Goal: Browse casually

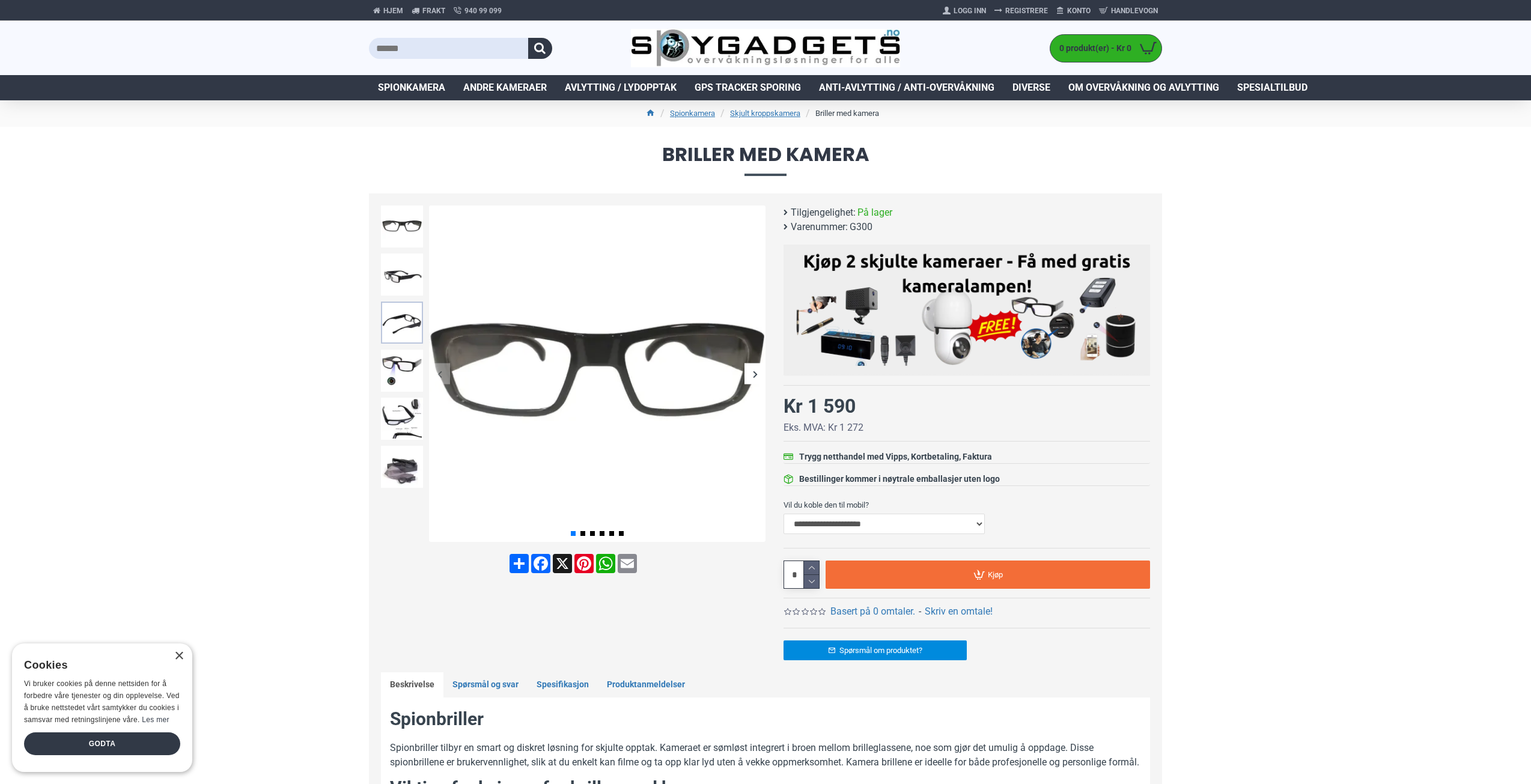
click at [422, 321] on img at bounding box center [402, 322] width 42 height 42
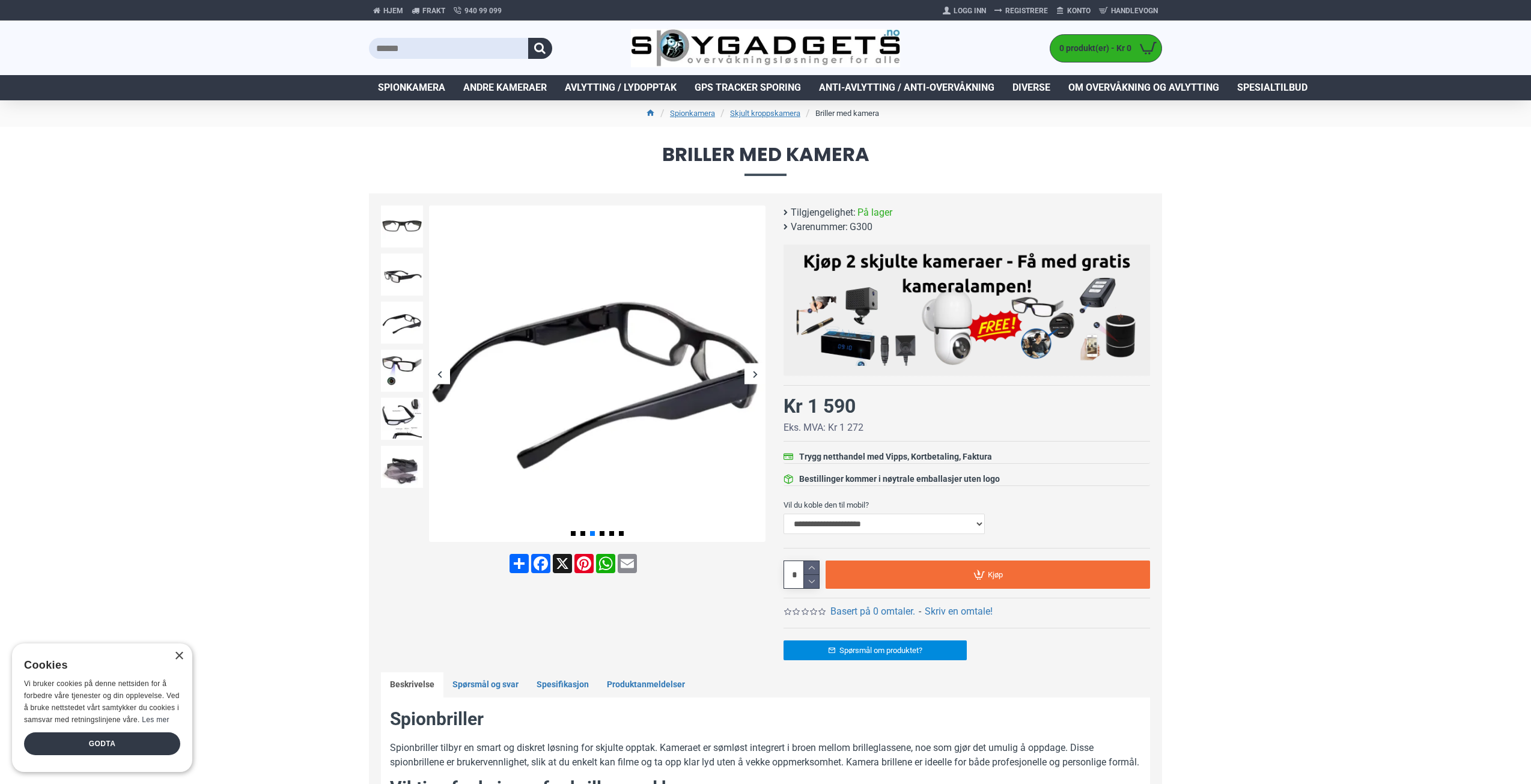
click at [407, 300] on div at bounding box center [402, 322] width 48 height 48
click at [400, 284] on img at bounding box center [402, 274] width 42 height 42
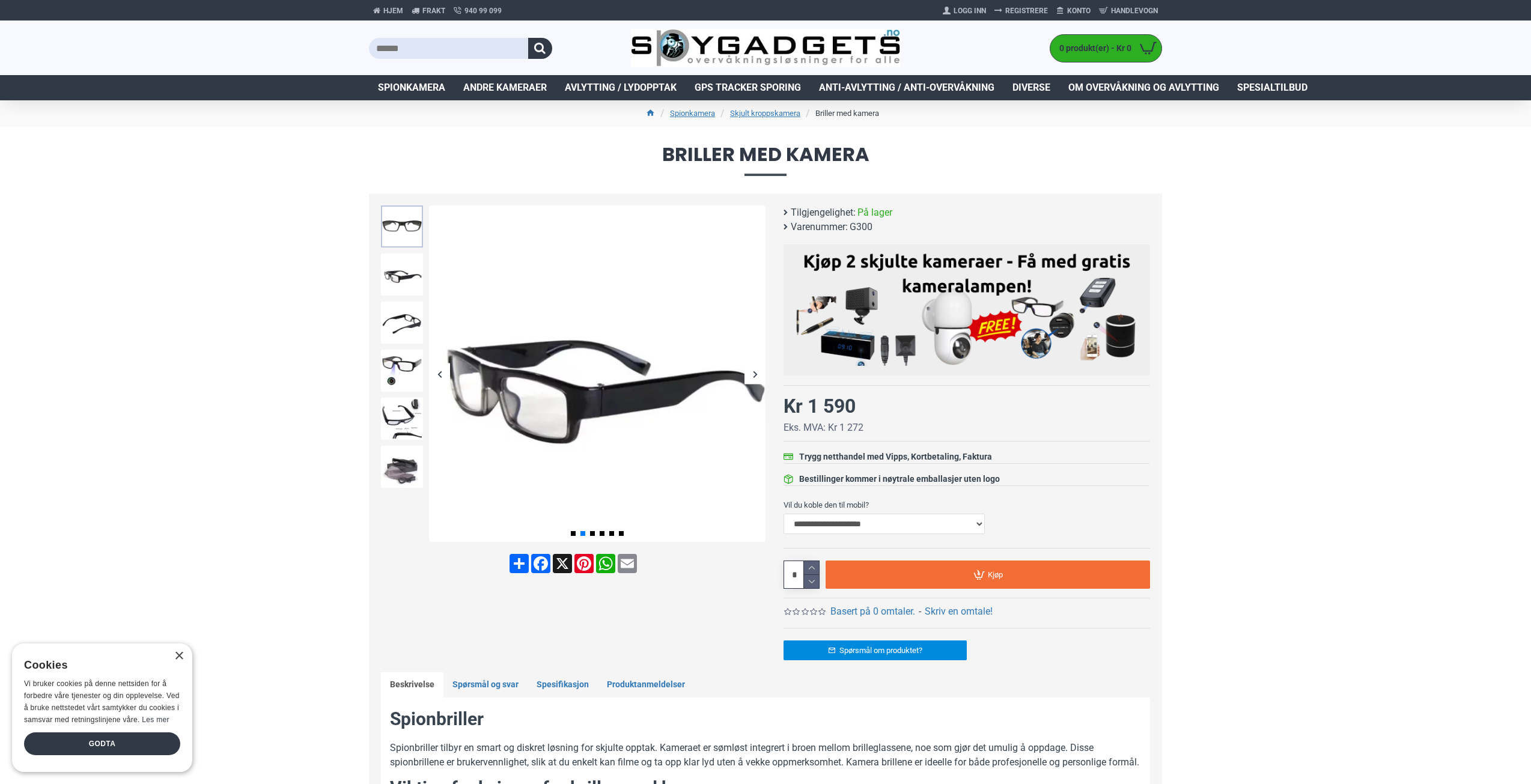
click at [417, 230] on img at bounding box center [402, 227] width 42 height 42
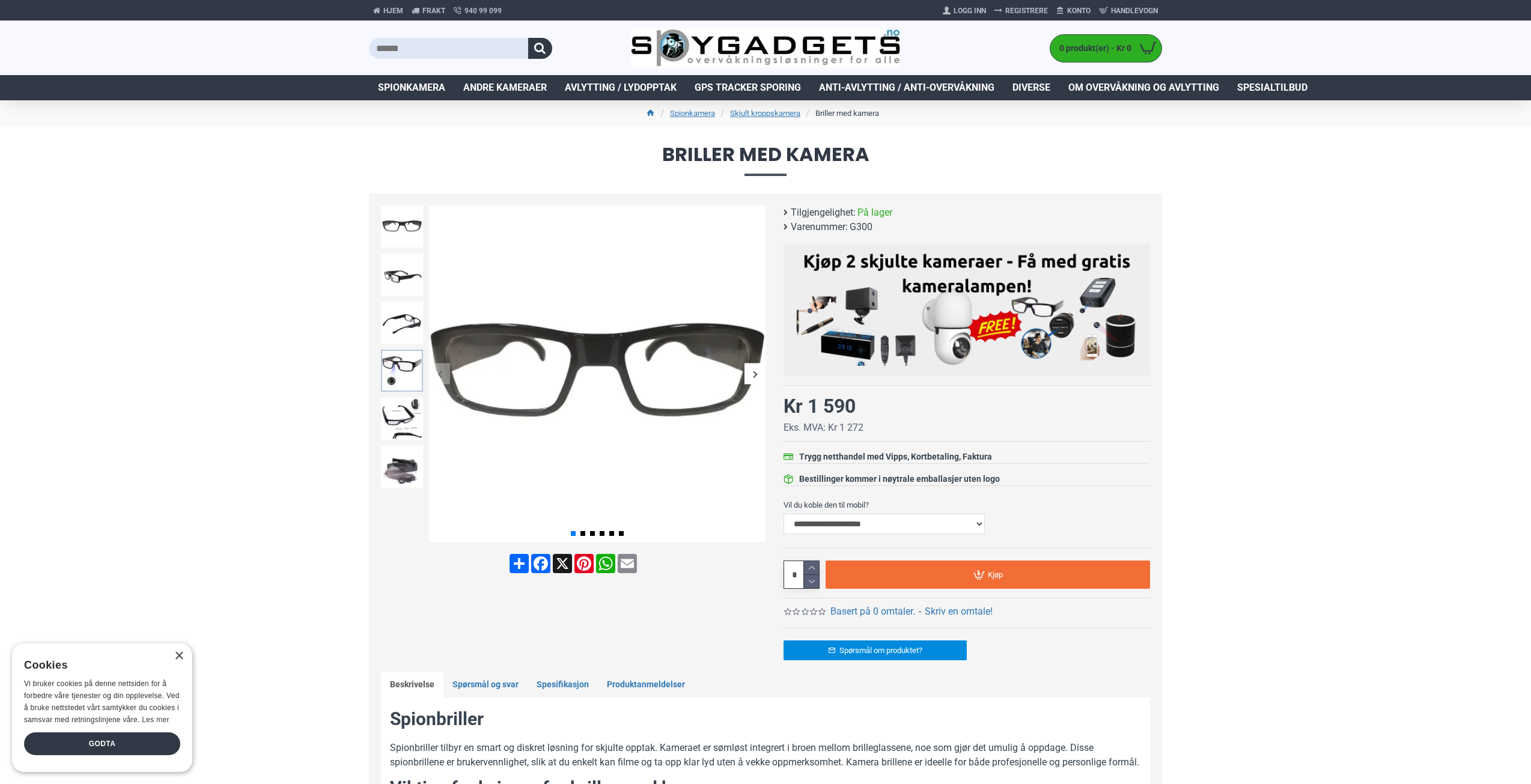
click at [408, 366] on img at bounding box center [402, 370] width 42 height 42
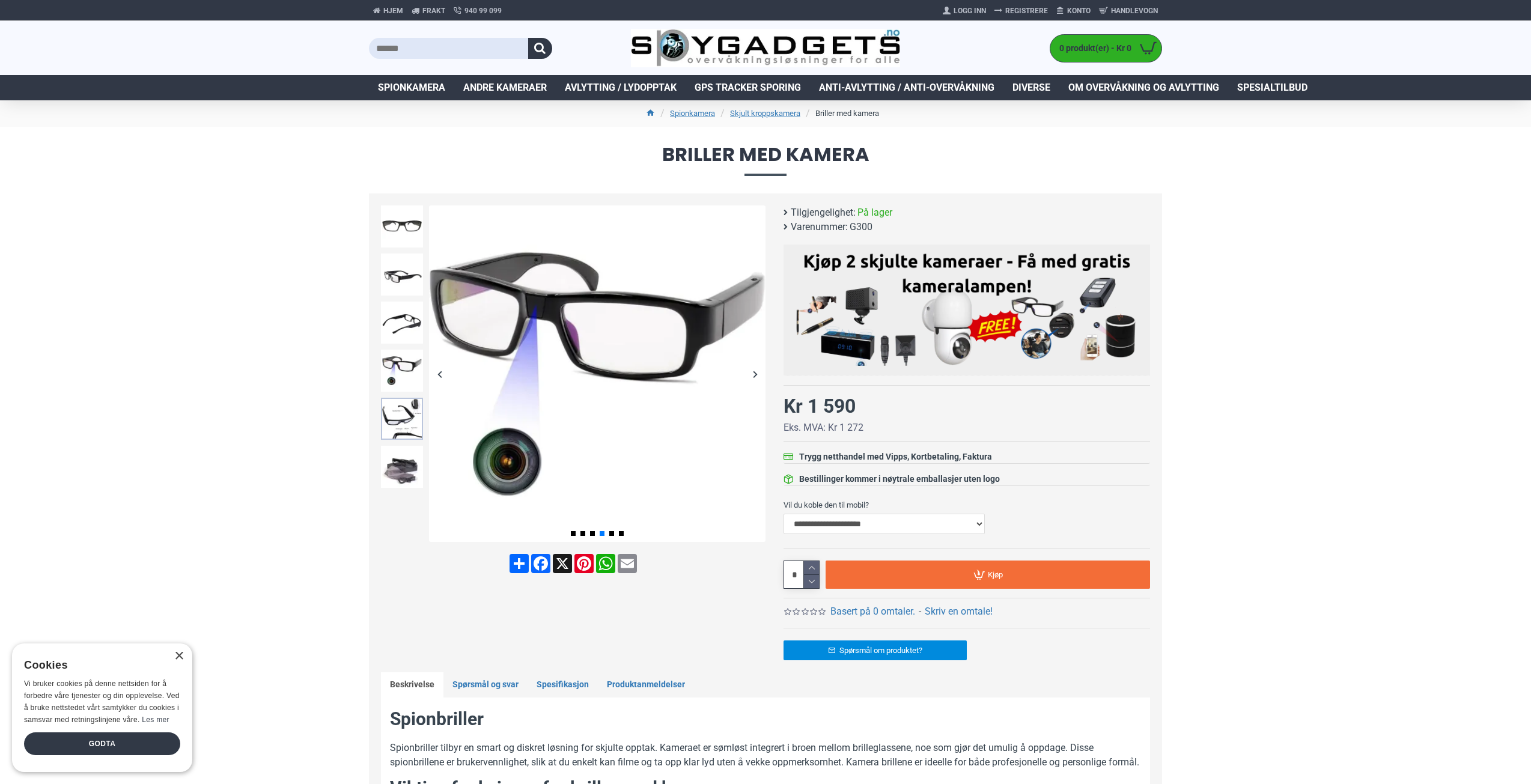
click at [404, 408] on img at bounding box center [402, 418] width 42 height 42
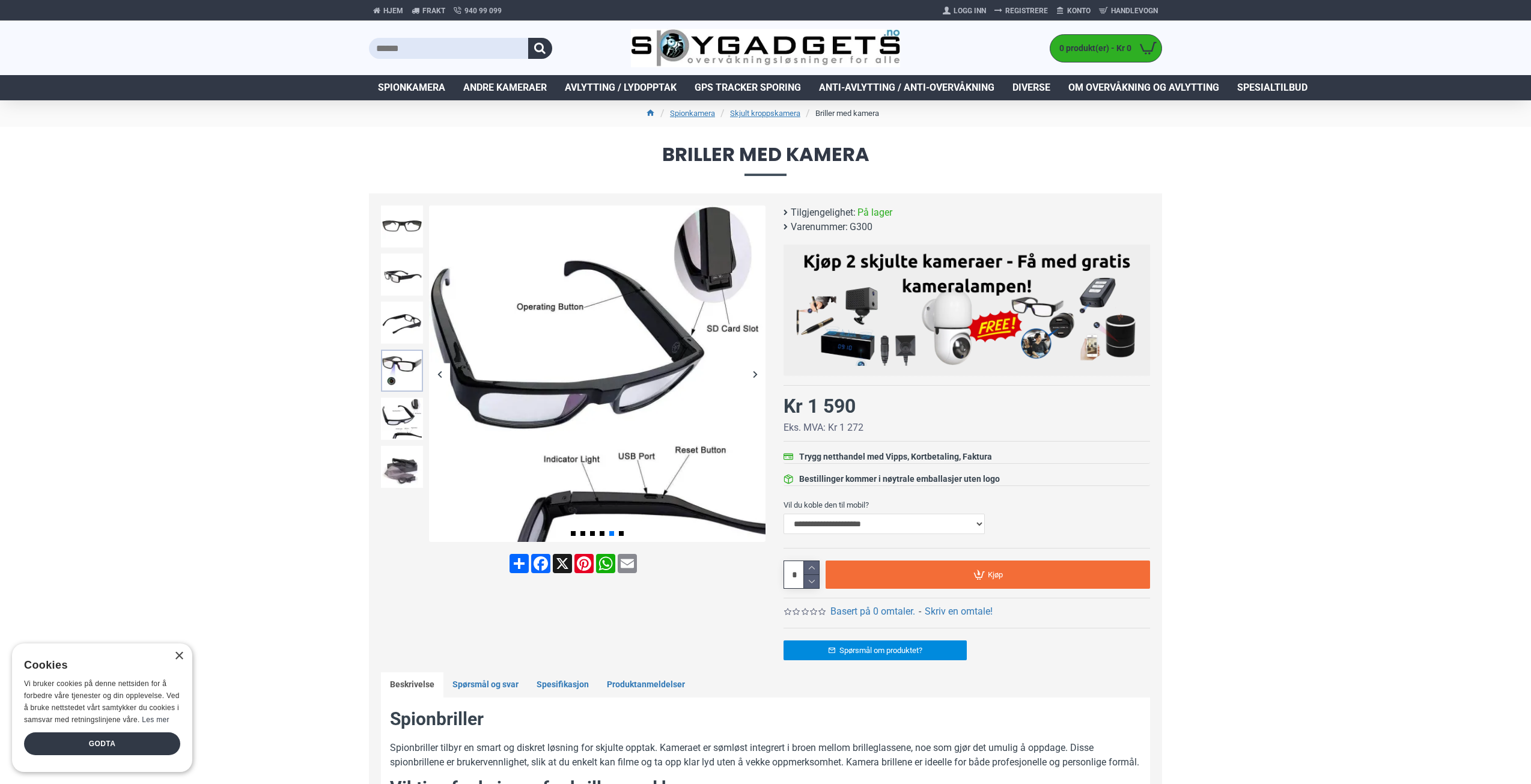
click at [405, 368] on img at bounding box center [402, 370] width 42 height 42
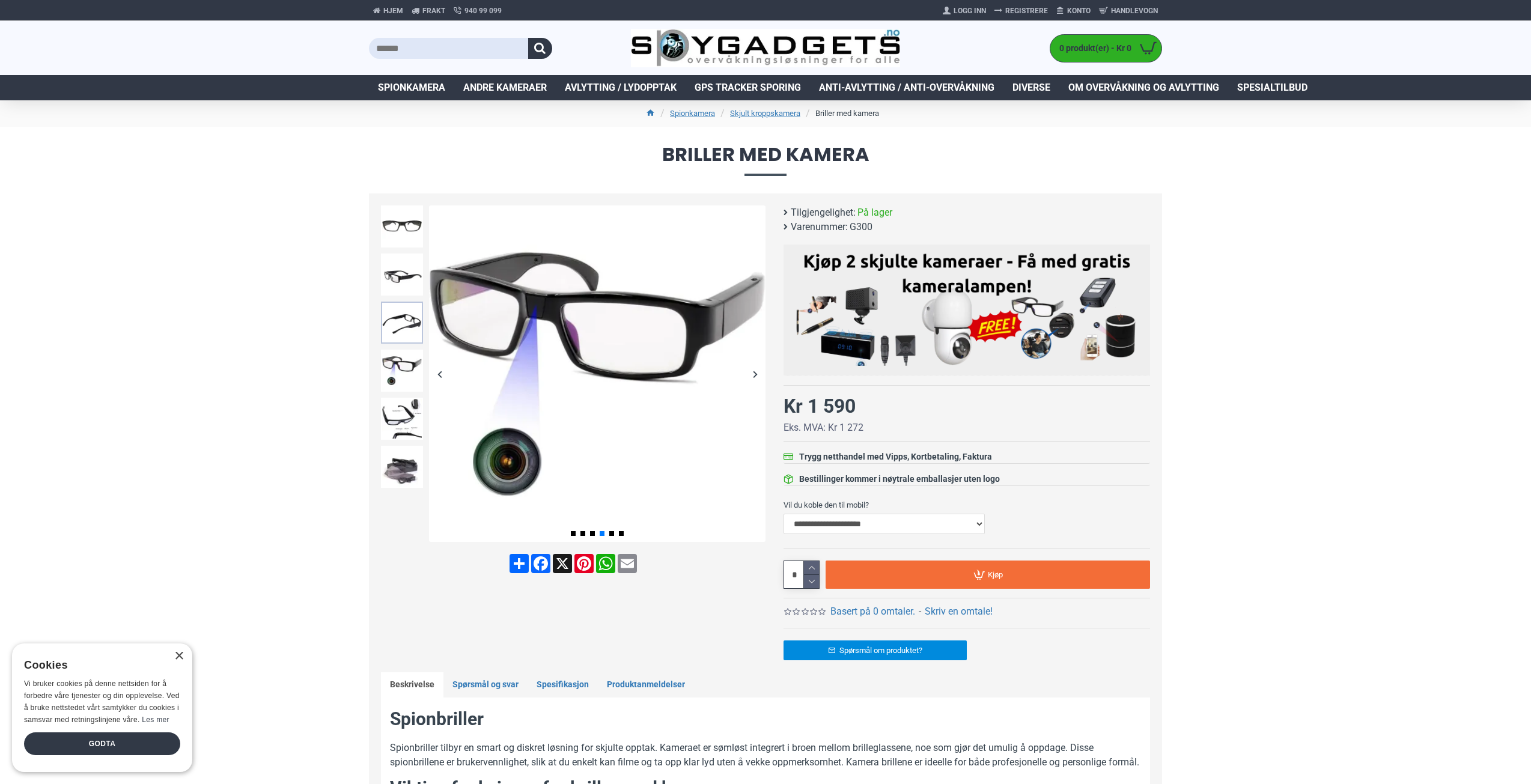
click at [405, 323] on img at bounding box center [402, 322] width 42 height 42
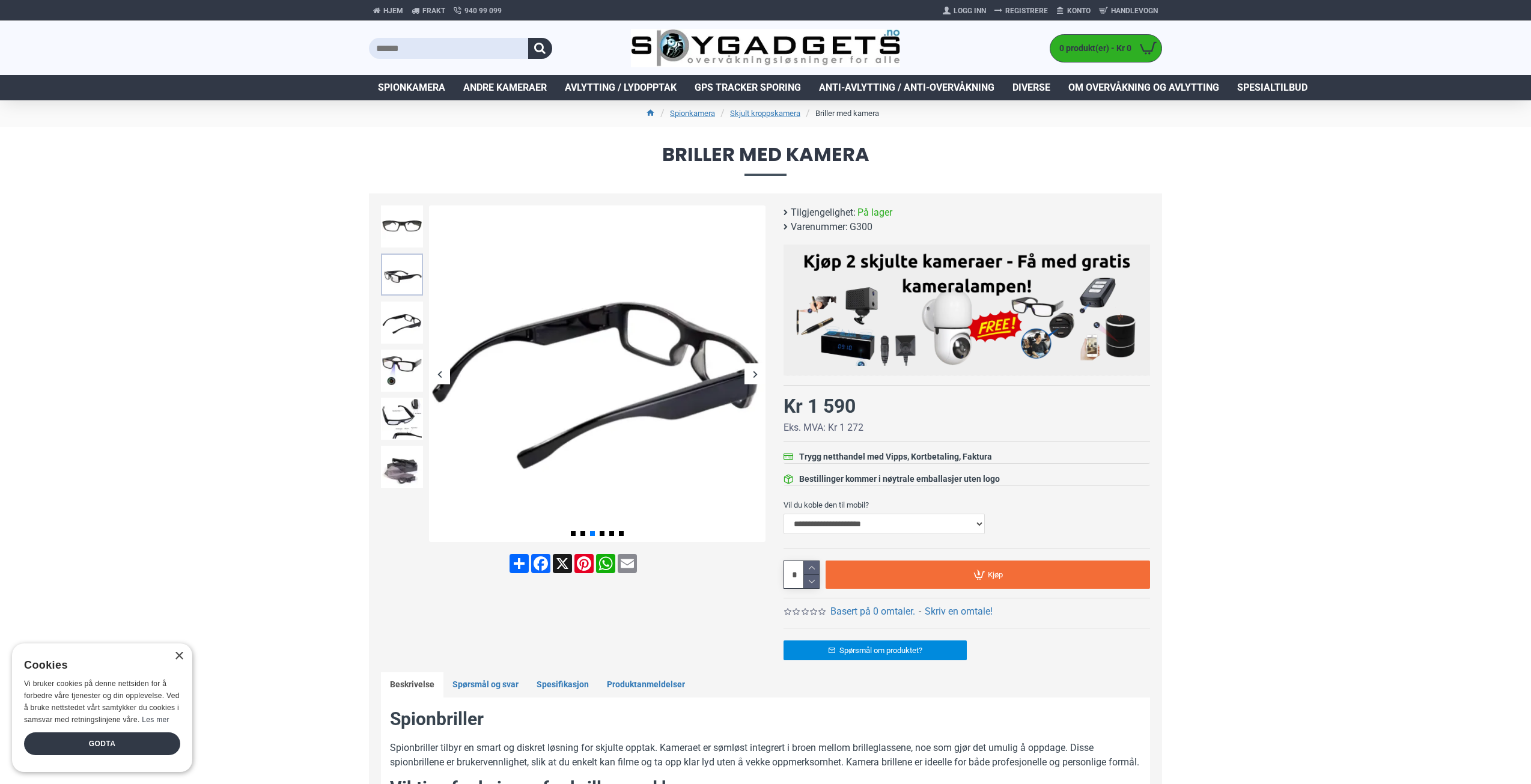
click at [413, 284] on img at bounding box center [402, 274] width 42 height 42
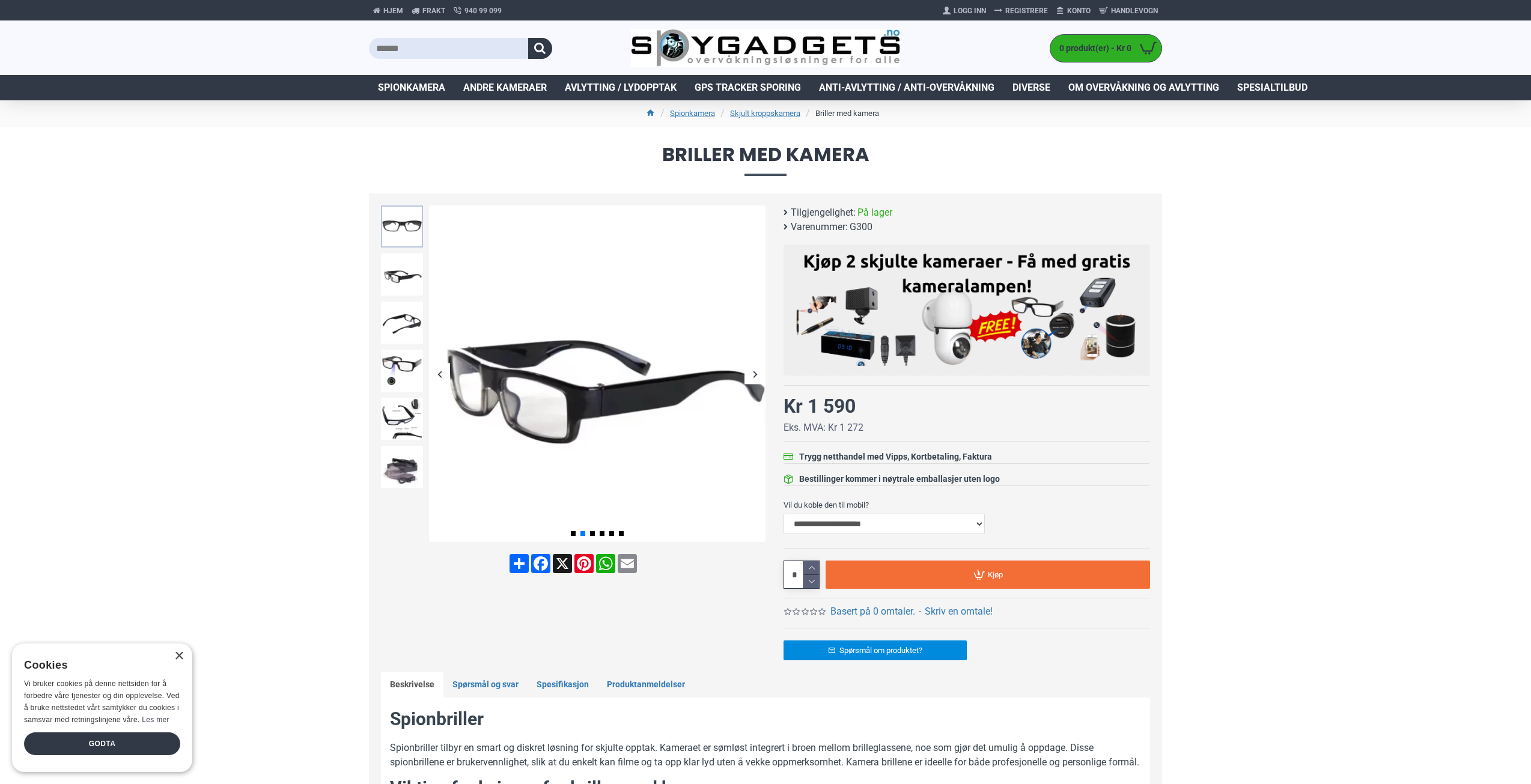
click at [405, 234] on img at bounding box center [402, 227] width 42 height 42
